Goal: Transaction & Acquisition: Purchase product/service

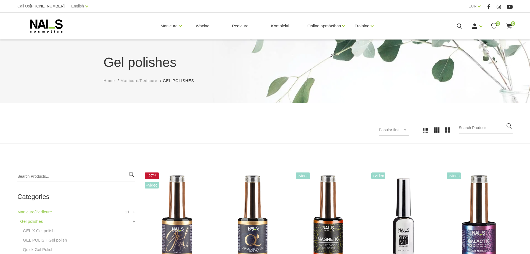
scroll to position [84, 0]
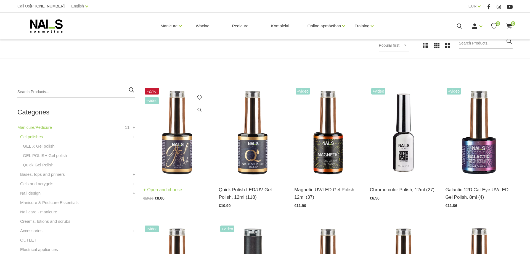
click at [183, 155] on img at bounding box center [176, 132] width 67 height 92
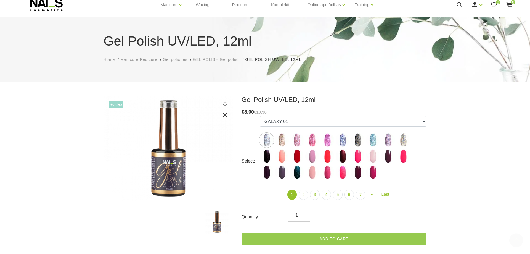
scroll to position [10, 0]
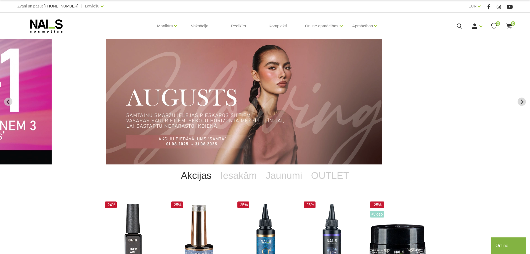
click at [173, 7] on div "Zvani un pasūti +37120446646 | Latviešu Latviešu Russian English" at bounding box center [141, 6] width 248 height 7
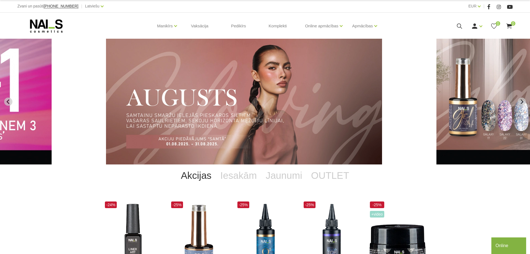
drag, startPoint x: 456, startPoint y: 23, endPoint x: 458, endPoint y: 26, distance: 3.0
click at [456, 24] on div "Manikīrs Gēllakas Bāzes, topi un praimeri Geli un akrigeli Nagu dizains Manikīr…" at bounding box center [264, 26] width 495 height 26
click at [458, 26] on icon at bounding box center [459, 26] width 7 height 7
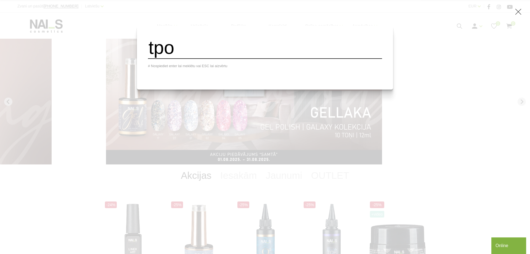
type input "tpo"
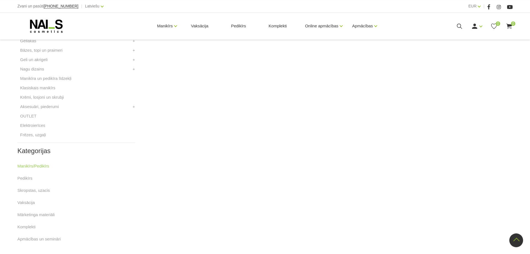
scroll to position [141, 0]
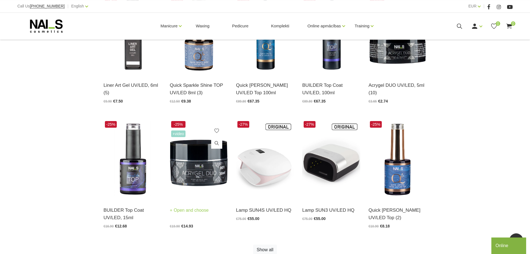
scroll to position [253, 0]
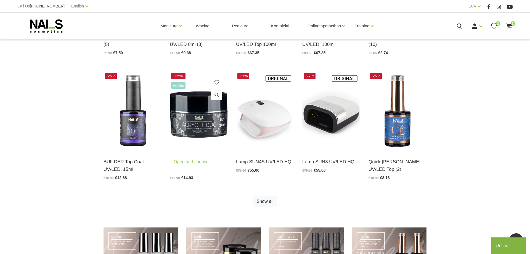
click at [198, 158] on link "Open and choose" at bounding box center [189, 162] width 39 height 8
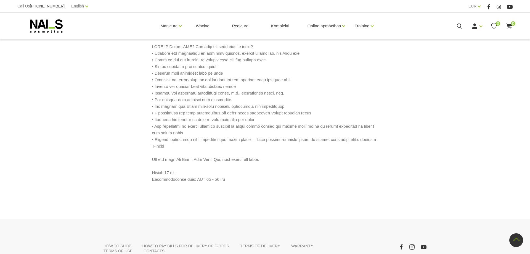
scroll to position [197, 0]
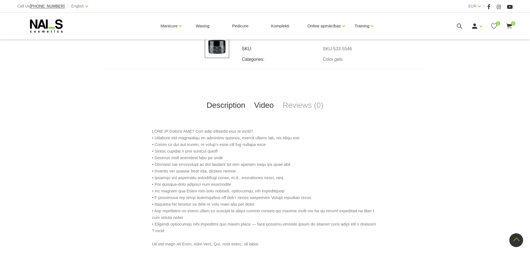
click at [268, 107] on link "Video" at bounding box center [264, 105] width 28 height 18
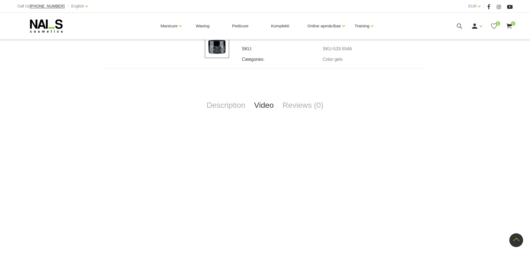
click at [222, 114] on div "Description Video Reviews (0) Ask a Question 0 reviews for Acrygel DUO UV/LED, …" at bounding box center [264, 216] width 323 height 297
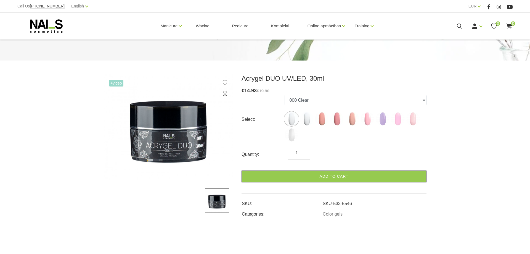
scroll to position [28, 0]
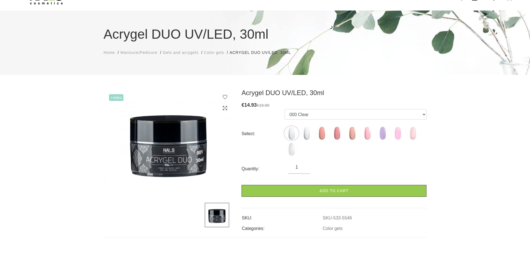
click at [175, 169] on img at bounding box center [168, 142] width 130 height 106
click at [136, 52] on span "Manicure/Pedicure" at bounding box center [138, 52] width 37 height 4
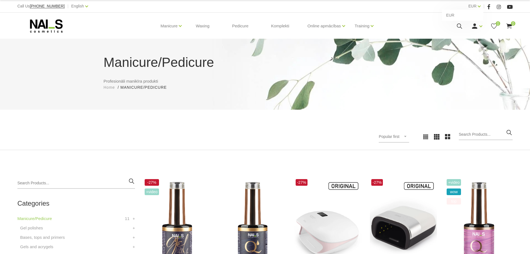
click at [478, 5] on div "EUR EUR" at bounding box center [474, 6] width 12 height 7
click at [475, 27] on use at bounding box center [474, 25] width 5 height 5
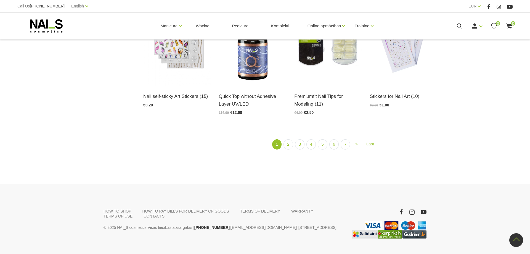
scroll to position [663, 0]
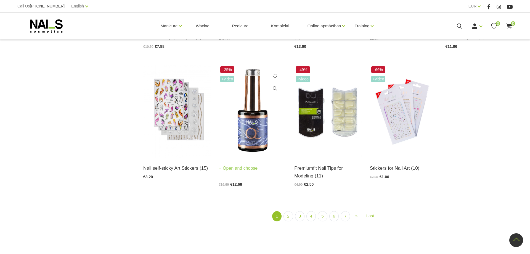
click at [249, 161] on div "Quick Top without Adhesive Layer UV/LED Open and choose €16.90 €12.68" at bounding box center [252, 171] width 67 height 28
click at [247, 166] on link "Open and choose" at bounding box center [238, 168] width 39 height 8
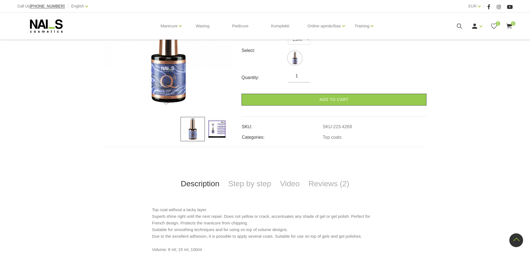
scroll to position [68, 0]
